Goal: Task Accomplishment & Management: Use online tool/utility

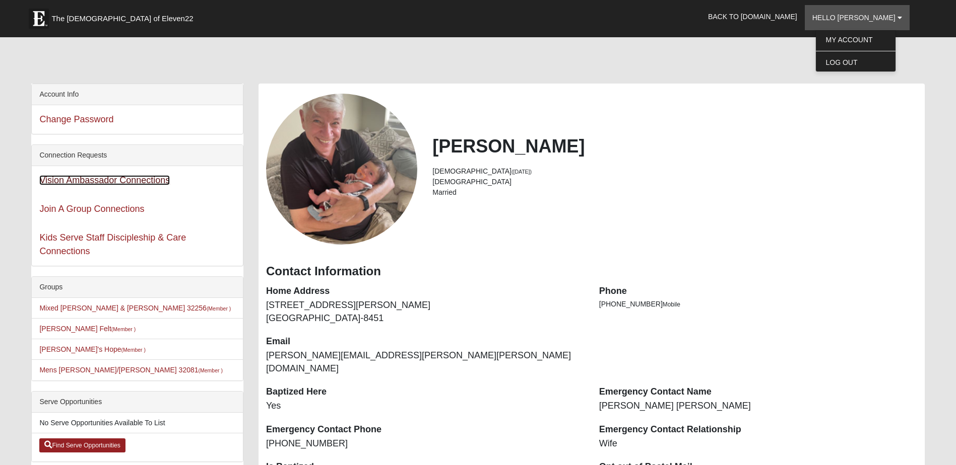
click at [106, 181] on link "Vision Ambassador Connections" at bounding box center [104, 180] width 130 height 10
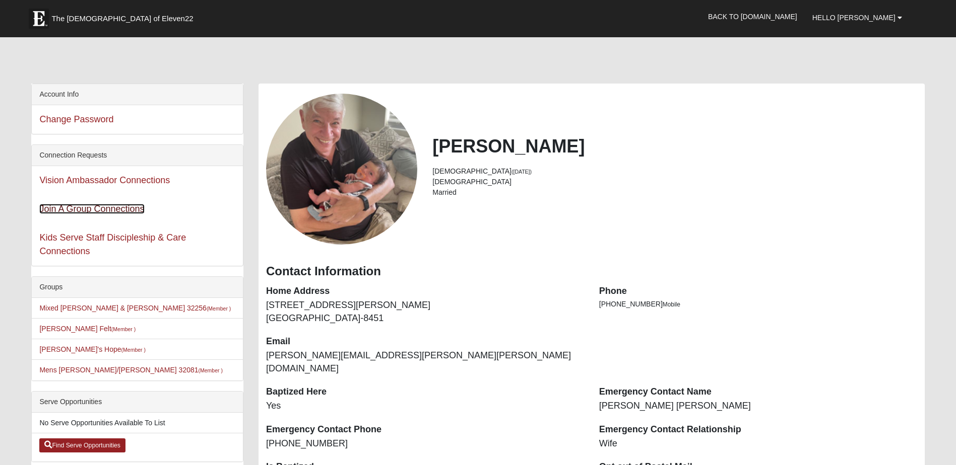
click at [77, 214] on link "Join A Group Connections" at bounding box center [91, 209] width 105 height 10
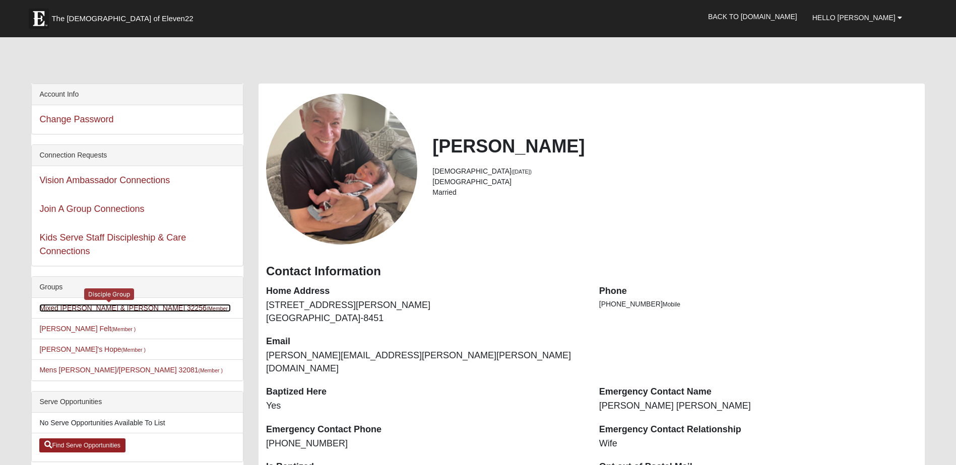
click at [90, 309] on link "Mixed Craig & Marsha Myers 32256 (Member )" at bounding box center [134, 308] width 191 height 8
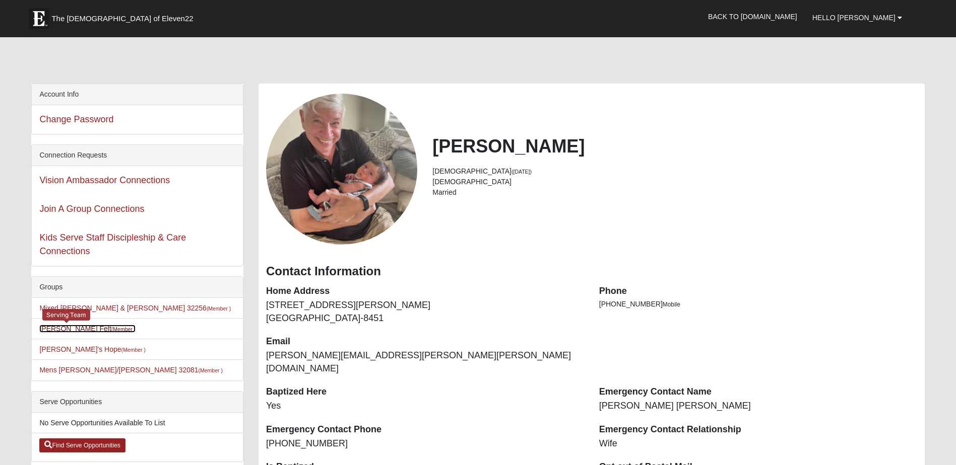
click at [111, 330] on small "(Member )" at bounding box center [123, 329] width 24 height 6
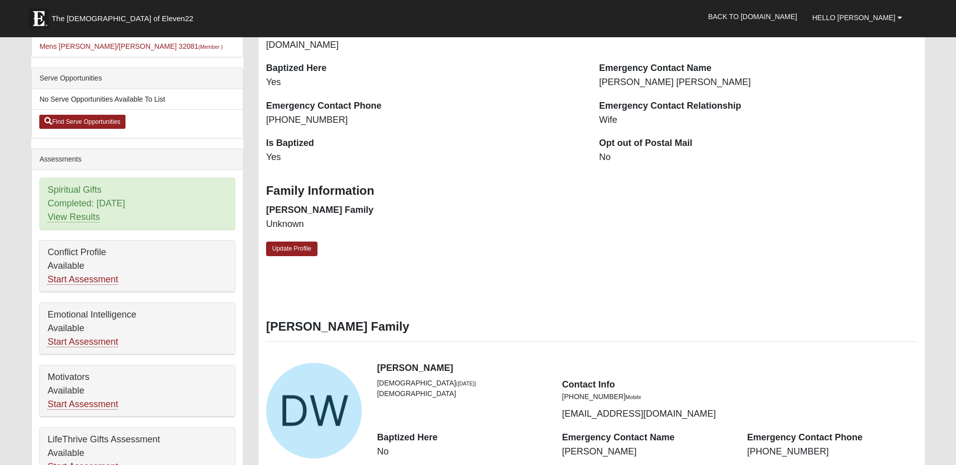
scroll to position [407, 0]
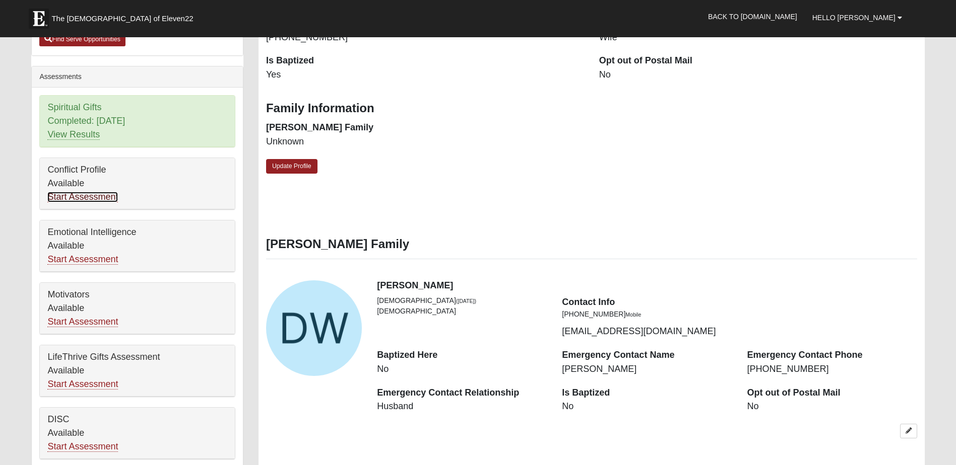
click at [84, 196] on link "Start Assessment" at bounding box center [82, 197] width 71 height 11
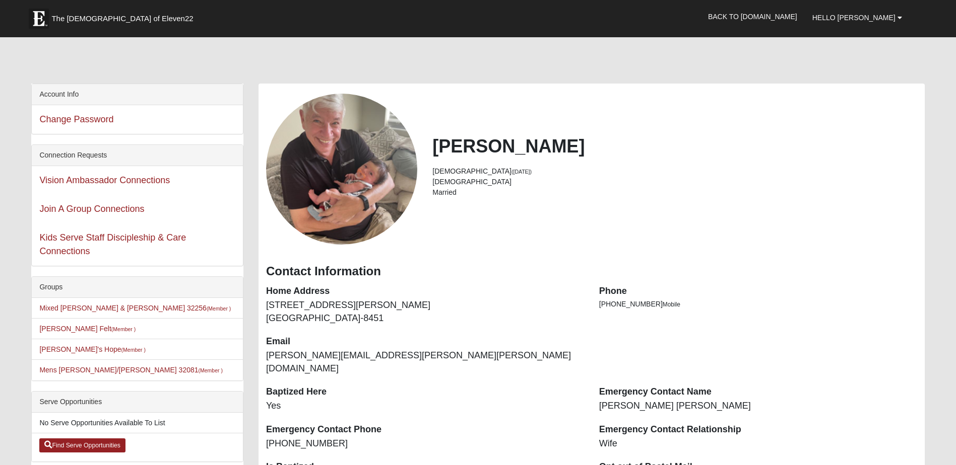
scroll to position [407, 0]
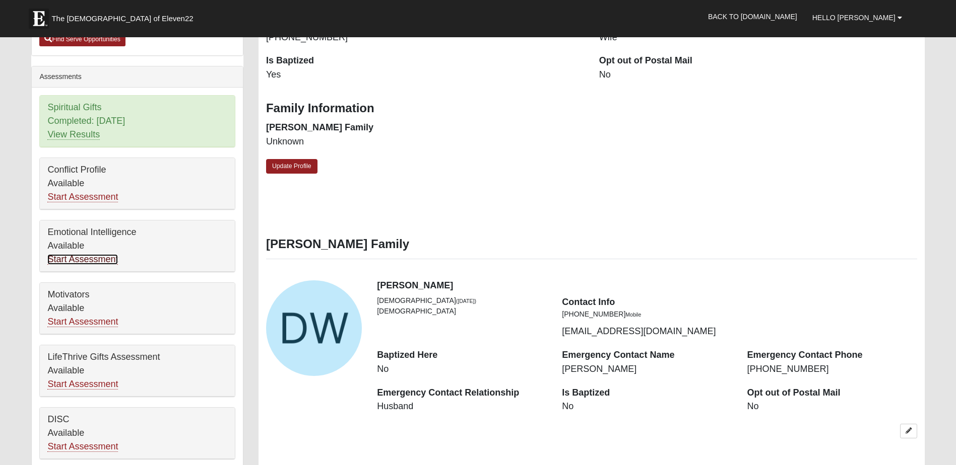
click at [96, 259] on link "Start Assessment" at bounding box center [82, 259] width 71 height 11
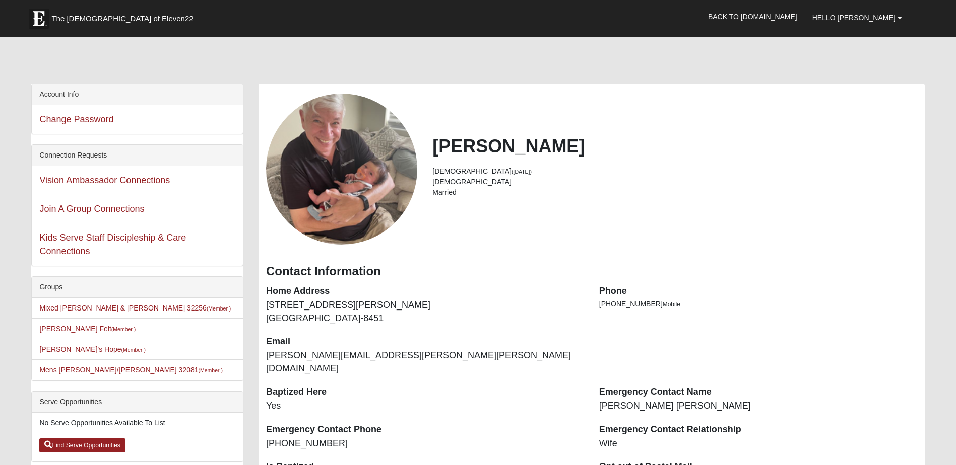
scroll to position [407, 0]
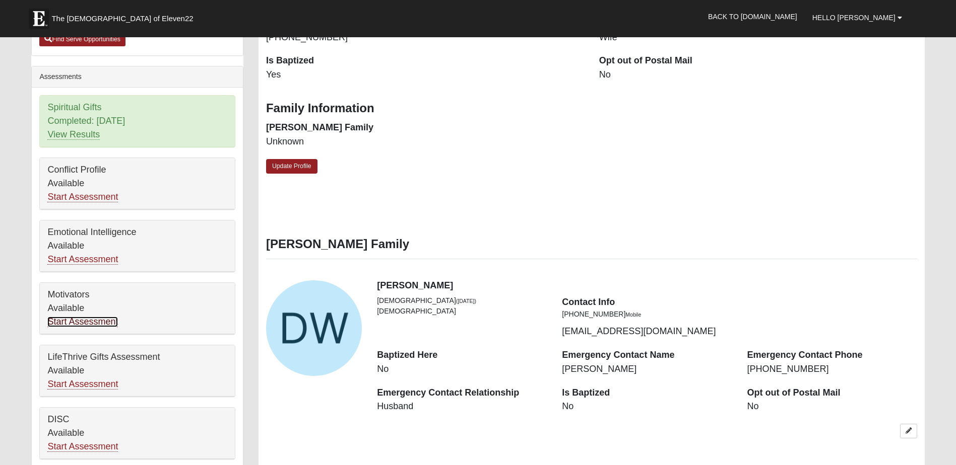
click at [97, 322] on link "Start Assessment" at bounding box center [82, 322] width 71 height 11
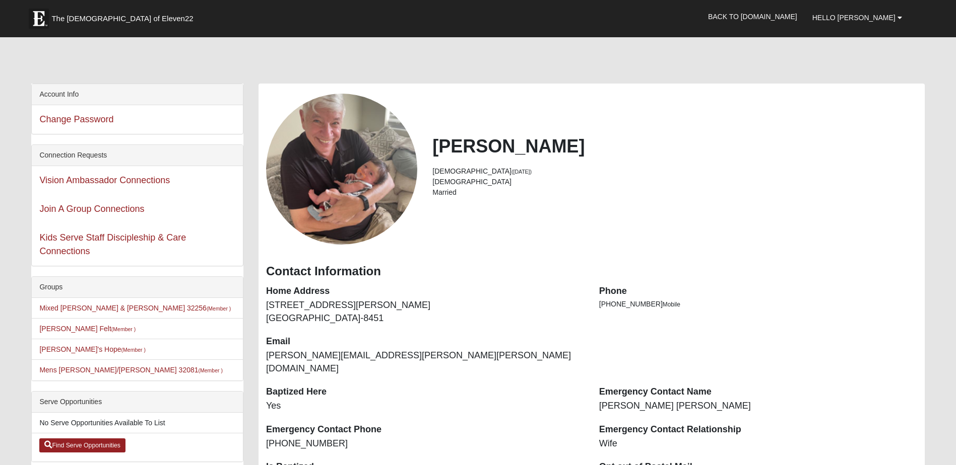
scroll to position [407, 0]
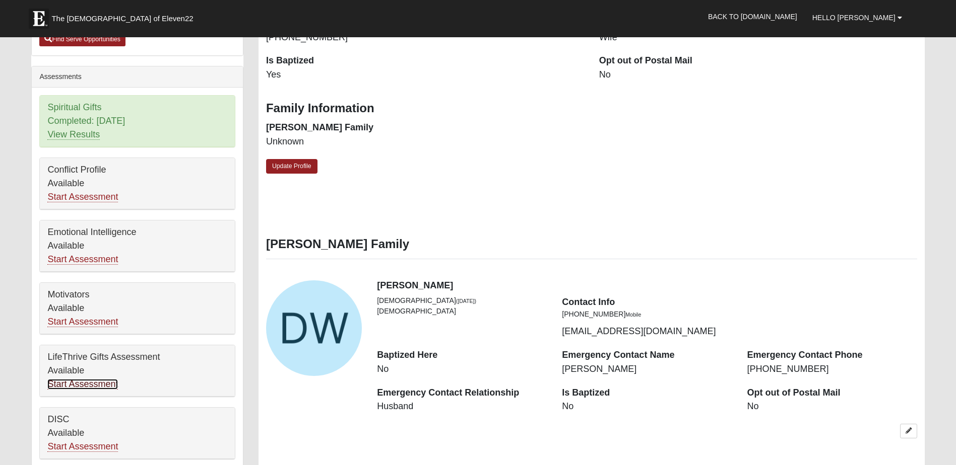
click at [81, 387] on link "Start Assessment" at bounding box center [82, 384] width 71 height 11
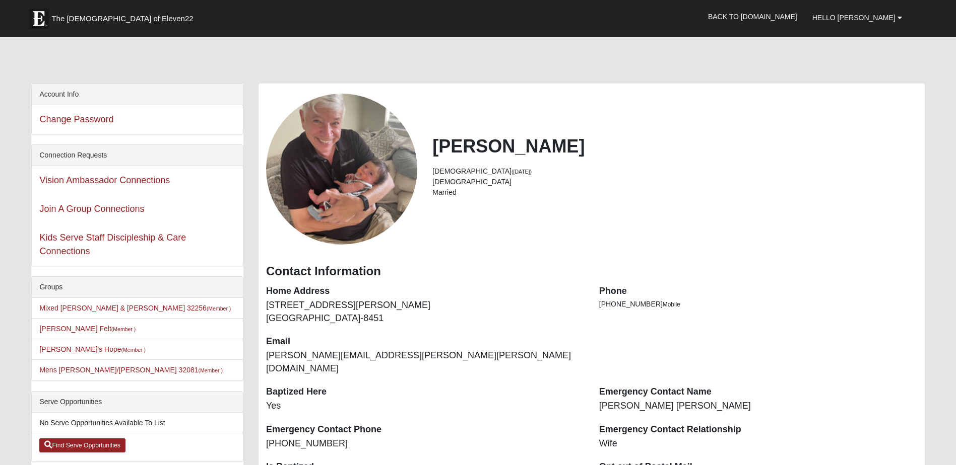
scroll to position [407, 0]
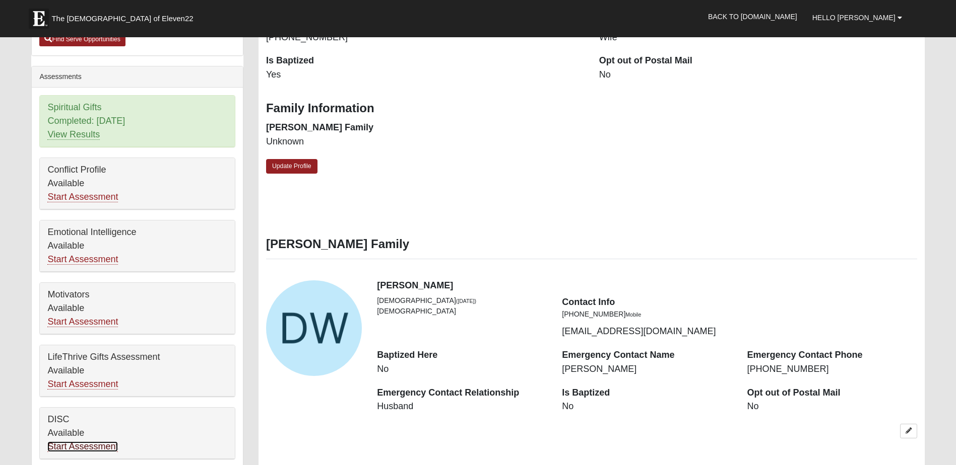
click at [86, 445] on link "Start Assessment" at bounding box center [82, 447] width 71 height 11
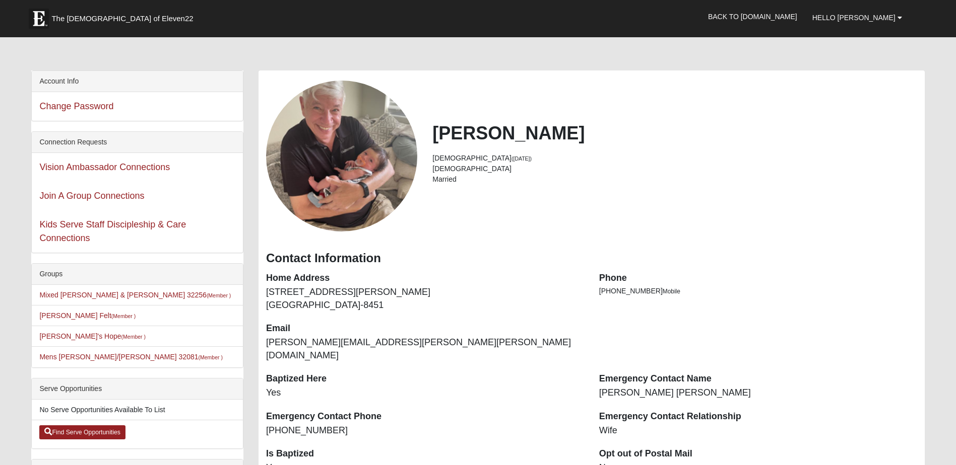
scroll to position [15, 0]
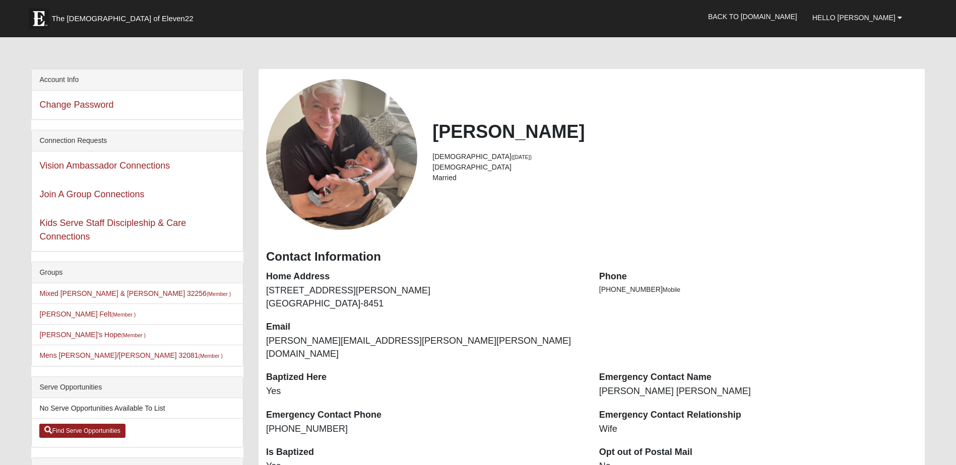
drag, startPoint x: 106, startPoint y: 393, endPoint x: 114, endPoint y: 391, distance: 7.7
click at [107, 393] on div "Serve Opportunities" at bounding box center [137, 387] width 211 height 21
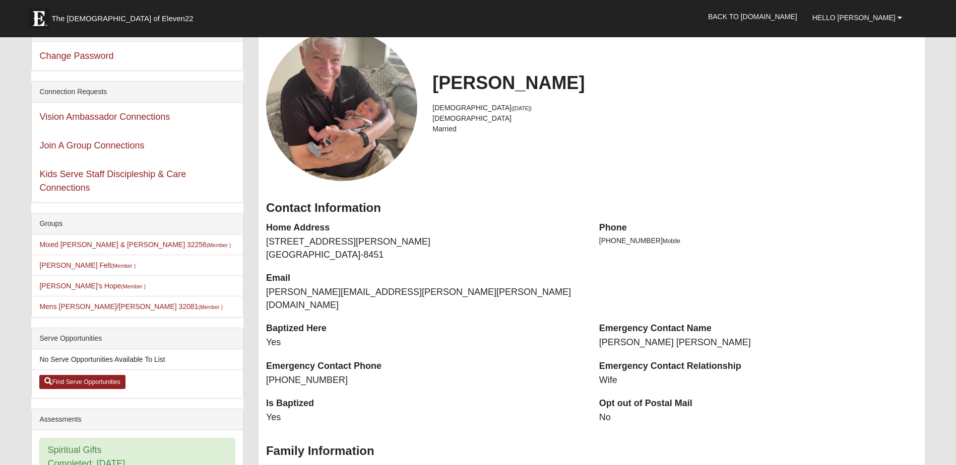
scroll to position [0, 0]
